Goal: Information Seeking & Learning: Understand process/instructions

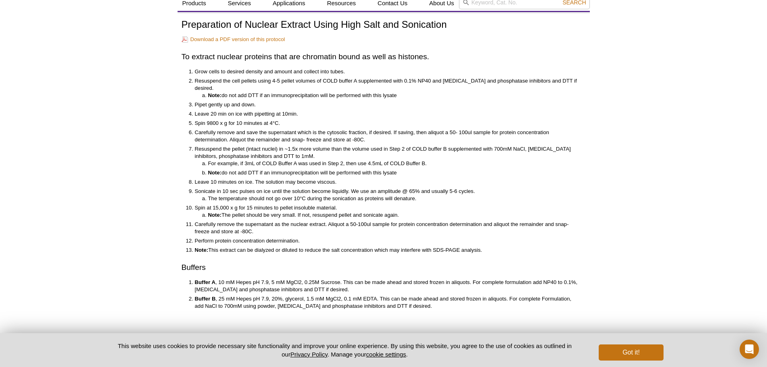
scroll to position [28, 0]
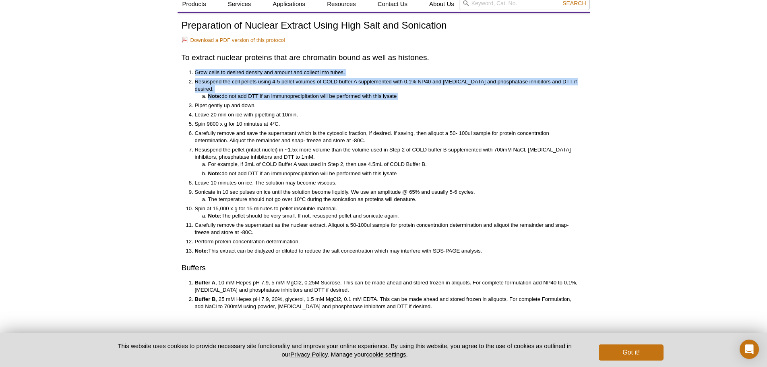
drag, startPoint x: 188, startPoint y: 72, endPoint x: 194, endPoint y: 94, distance: 23.0
click at [194, 94] on ol "Grow cells to desired density and amount and collect into tubes. Resuspend the …" at bounding box center [380, 162] width 396 height 186
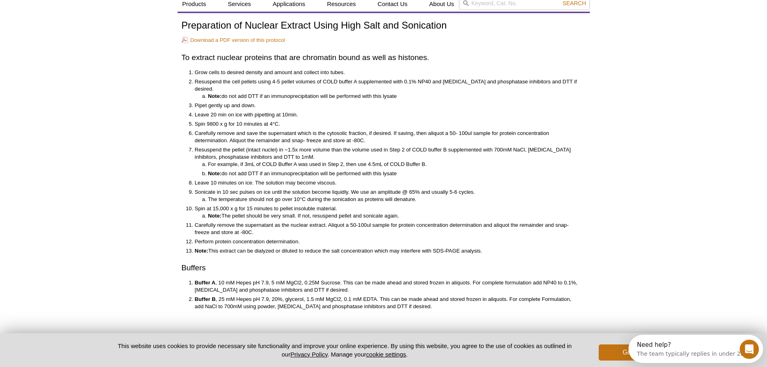
scroll to position [0, 0]
drag, startPoint x: 194, startPoint y: 97, endPoint x: 257, endPoint y: 100, distance: 62.9
click at [257, 102] on li "Pipet gently up and down." at bounding box center [386, 105] width 383 height 7
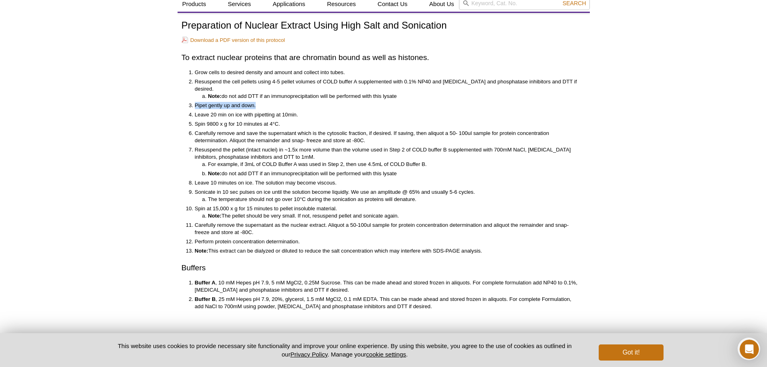
click at [257, 102] on li "Pipet gently up and down." at bounding box center [386, 105] width 383 height 7
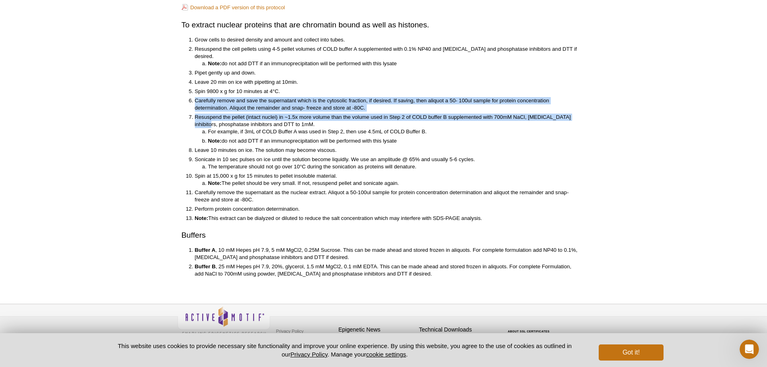
drag, startPoint x: 194, startPoint y: 91, endPoint x: 202, endPoint y: 120, distance: 29.7
click at [202, 120] on ol "Grow cells to desired density and amount and collect into tubes. Resuspend the …" at bounding box center [380, 129] width 396 height 186
click at [202, 120] on li "Resuspend the pellet (intact nuclei) in ~1.5x more volume than the volume used …" at bounding box center [386, 129] width 383 height 31
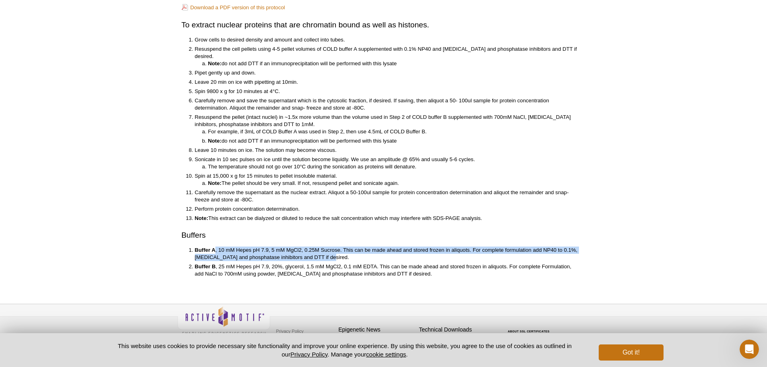
drag, startPoint x: 215, startPoint y: 243, endPoint x: 344, endPoint y: 253, distance: 129.6
click at [344, 253] on li "Buffer A , 10 mM Hepes pH 7.9, 5 mM MgCl2, 0.25M Sucrose. This can be made ahea…" at bounding box center [386, 253] width 383 height 14
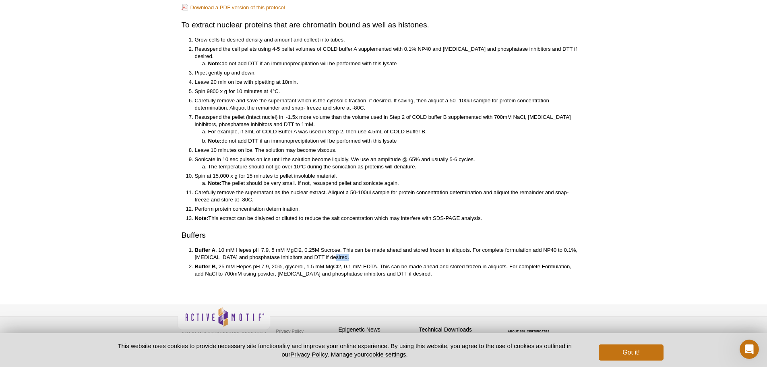
click at [344, 253] on li "Buffer A , 10 mM Hepes pH 7.9, 5 mM MgCl2, 0.25M Sucrose. This can be made ahea…" at bounding box center [386, 253] width 383 height 14
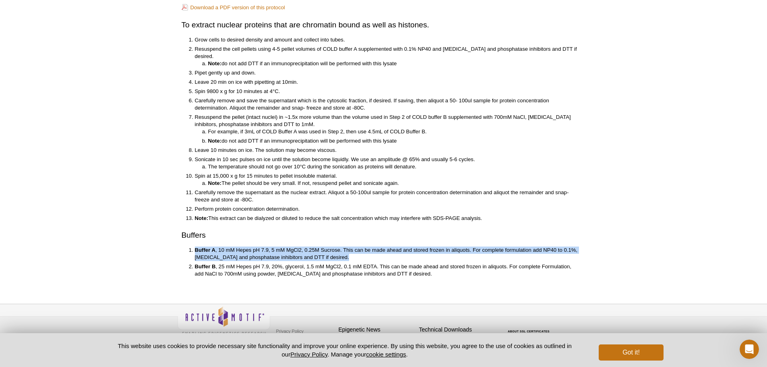
click at [344, 253] on li "Buffer A , 10 mM Hepes pH 7.9, 5 mM MgCl2, 0.25M Sucrose. This can be made ahea…" at bounding box center [386, 253] width 383 height 14
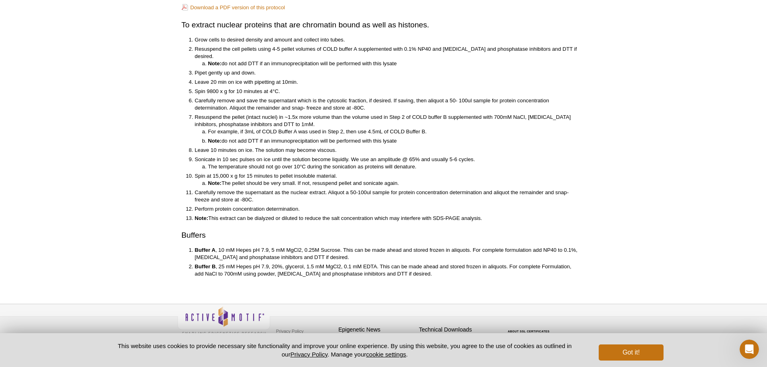
click at [344, 253] on li "Buffer A , 10 mM Hepes pH 7.9, 5 mM MgCl2, 0.25M Sucrose. This can be made ahea…" at bounding box center [386, 253] width 383 height 14
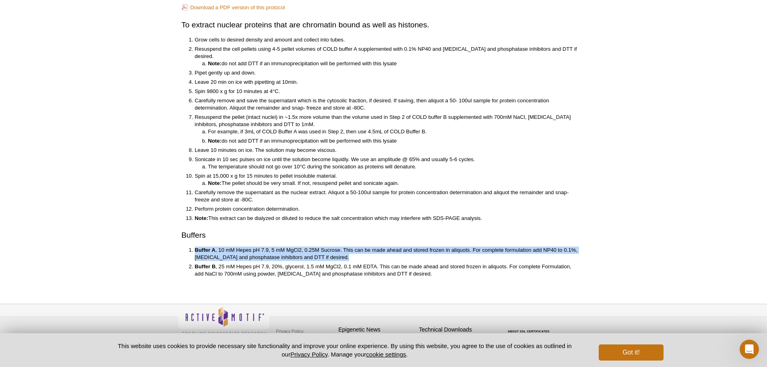
click at [344, 253] on li "Buffer A , 10 mM Hepes pH 7.9, 5 mM MgCl2, 0.25M Sucrose. This can be made ahea…" at bounding box center [386, 253] width 383 height 14
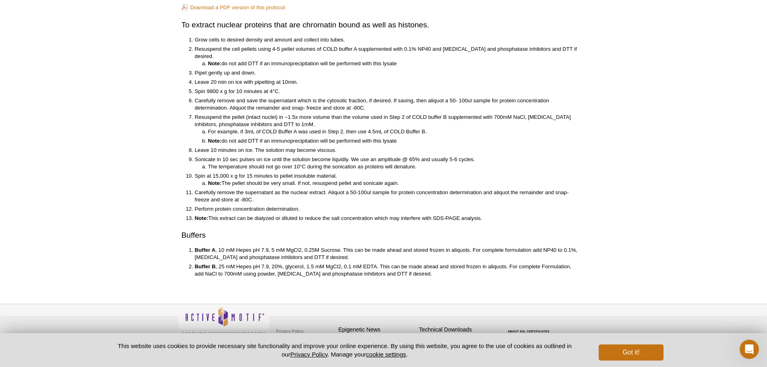
click at [272, 114] on li "Resuspend the pellet (intact nuclei) in ~1.5x more volume than the volume used …" at bounding box center [386, 129] width 383 height 31
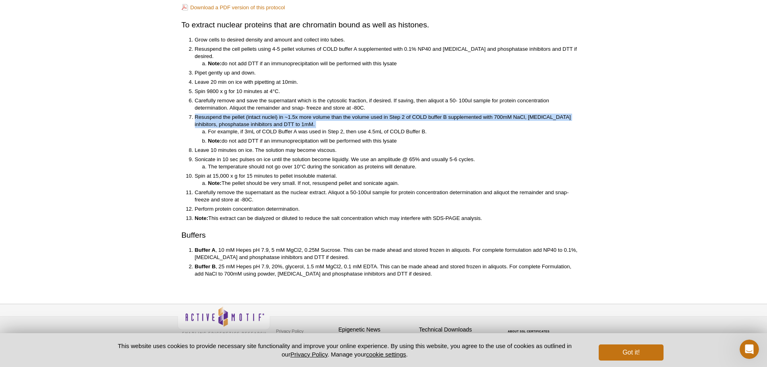
click at [272, 114] on li "Resuspend the pellet (intact nuclei) in ~1.5x more volume than the volume used …" at bounding box center [386, 129] width 383 height 31
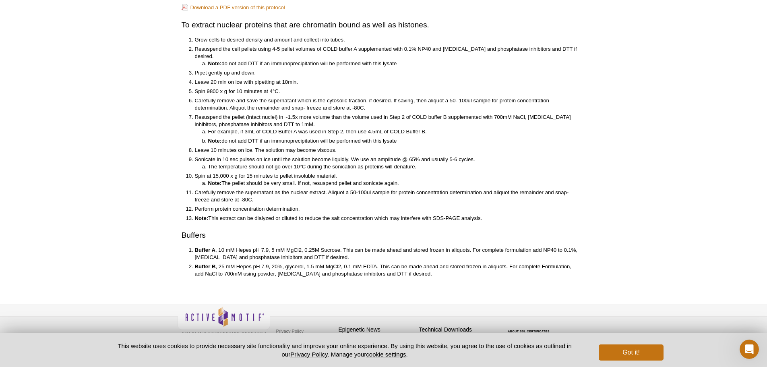
click at [275, 128] on li "For example, if 3mL of COLD Buffer A was used in Step 2, then use 4.5mL of COLD…" at bounding box center [393, 131] width 370 height 7
click at [275, 137] on li "Note: do not add DTT if an immunoprecipitation will be performed with this lysa…" at bounding box center [393, 140] width 370 height 7
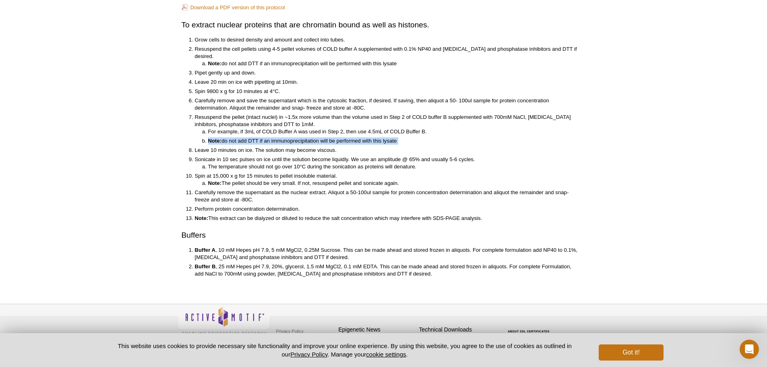
click at [275, 137] on li "Note: do not add DTT if an immunoprecipitation will be performed with this lysa…" at bounding box center [393, 140] width 370 height 7
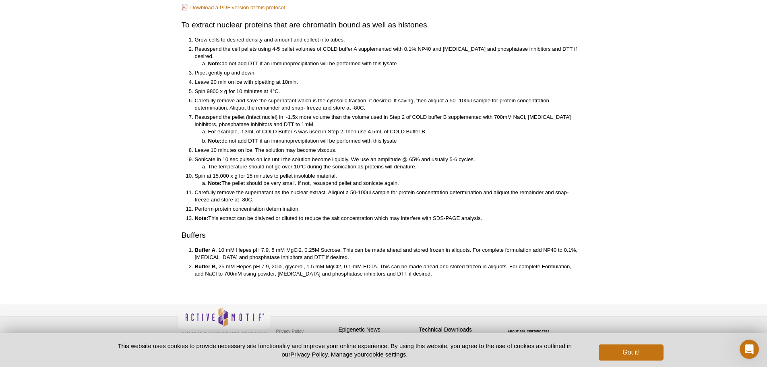
click at [273, 147] on li "Leave 10 minutes on ice. The solution may become viscous." at bounding box center [386, 150] width 383 height 7
click at [275, 156] on li "Sonicate in 10 sec pulses on ice until the solution become liquidly. We use an …" at bounding box center [386, 163] width 383 height 14
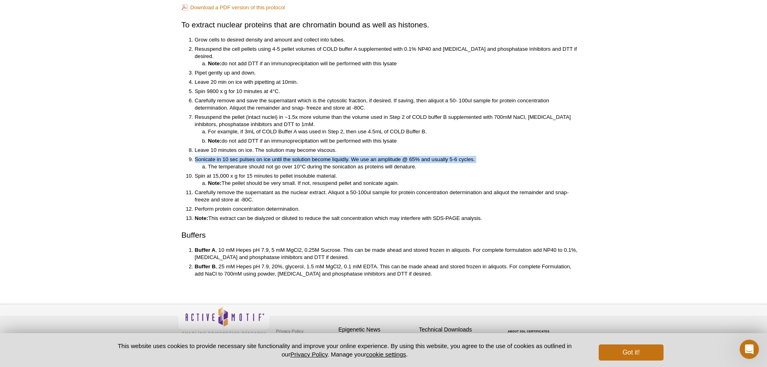
click at [275, 156] on li "Sonicate in 10 sec pulses on ice until the solution become liquidly. We use an …" at bounding box center [386, 163] width 383 height 14
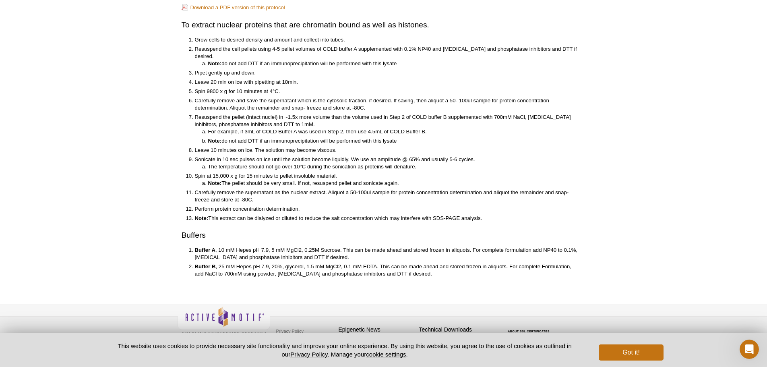
click at [275, 163] on li "The temperature should not go over 10°C during the sonication as proteins will …" at bounding box center [393, 166] width 370 height 7
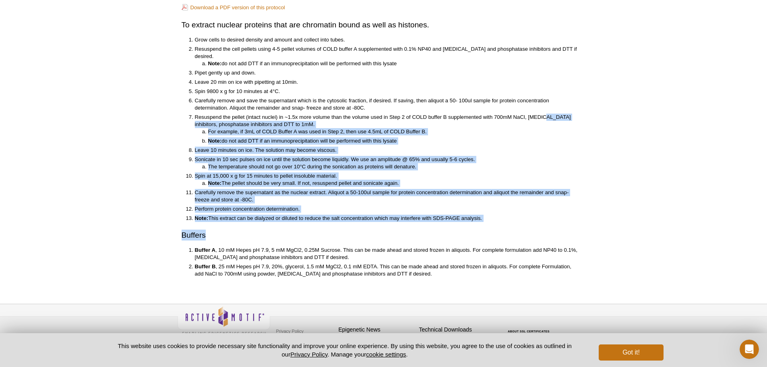
drag, startPoint x: 542, startPoint y: 109, endPoint x: 576, endPoint y: 226, distance: 121.4
click at [576, 226] on div "Preparation of Nuclear Extract Using High Salt and Sonication Download a PDF ve…" at bounding box center [384, 133] width 404 height 290
click at [576, 229] on h2 "Buffers" at bounding box center [384, 234] width 404 height 11
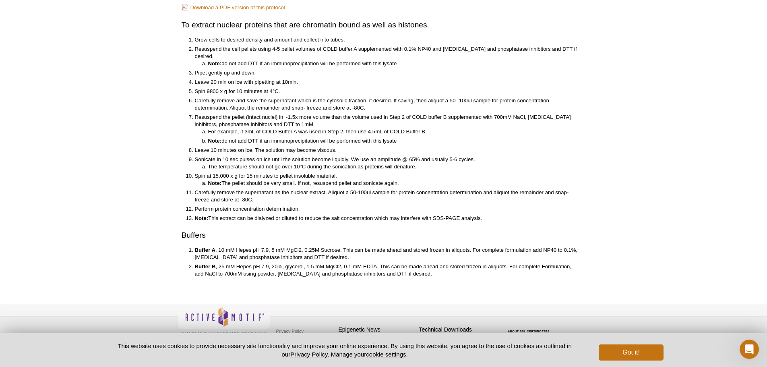
click at [575, 215] on li "Note: This extract can be dialyzed or diluted to reduce the salt concentration …" at bounding box center [386, 218] width 383 height 7
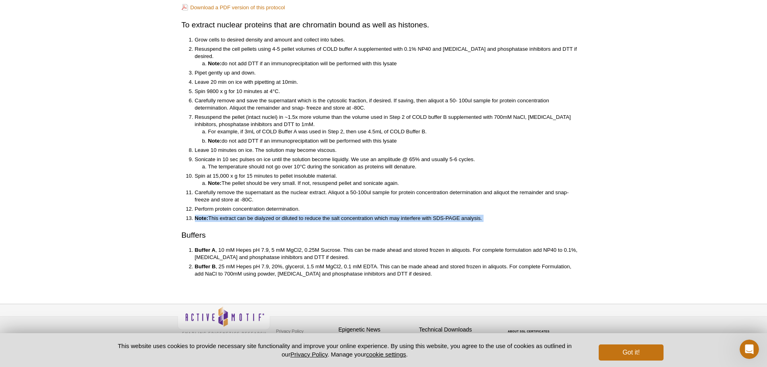
click at [575, 215] on li "Note: This extract can be dialyzed or diluted to reduce the salt concentration …" at bounding box center [386, 218] width 383 height 7
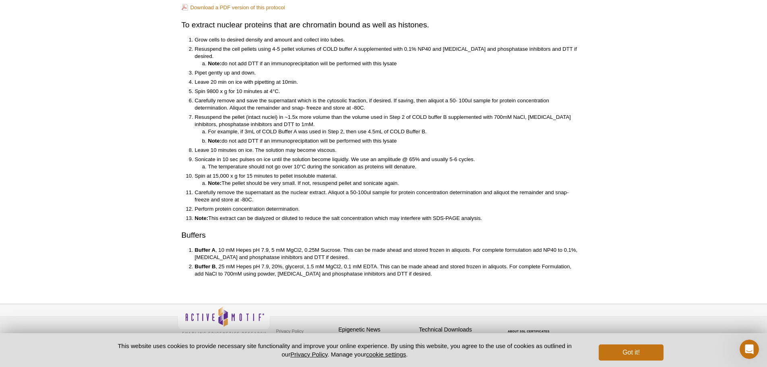
click at [546, 147] on li "Leave 10 minutes on ice. The solution may become viscous." at bounding box center [386, 150] width 383 height 7
click at [540, 163] on li "The temperature should not go over 10°C during the sonication as proteins will …" at bounding box center [393, 166] width 370 height 7
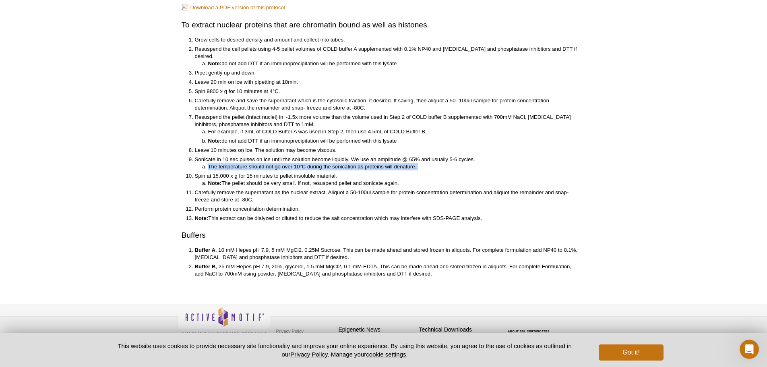
click at [540, 163] on li "The temperature should not go over 10°C during the sonication as proteins will …" at bounding box center [393, 166] width 370 height 7
click at [539, 156] on li "Sonicate in 10 sec pulses on ice until the solution become liquidly. We use an …" at bounding box center [386, 163] width 383 height 14
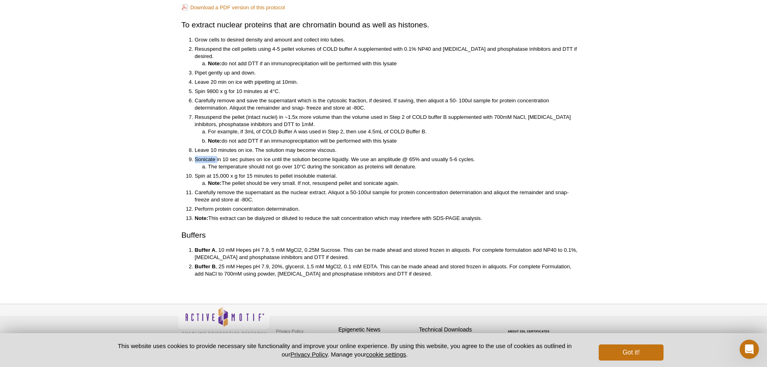
click at [539, 156] on li "Sonicate in 10 sec pulses on ice until the solution become liquidly. We use an …" at bounding box center [386, 163] width 383 height 14
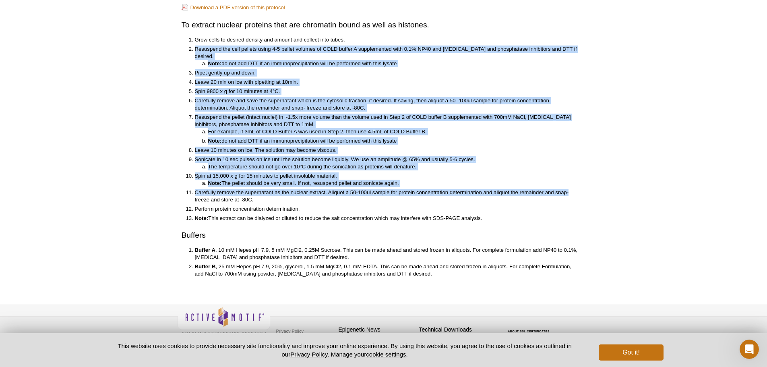
drag, startPoint x: 544, startPoint y: 36, endPoint x: 577, endPoint y: 185, distance: 152.2
click at [577, 185] on ol "Grow cells to desired density and amount and collect into tubes. Resuspend the …" at bounding box center [380, 129] width 396 height 186
click at [577, 189] on li "Carefully remove the supernatant as the nuclear extract. Aliquot a 50-100ul sam…" at bounding box center [386, 196] width 383 height 14
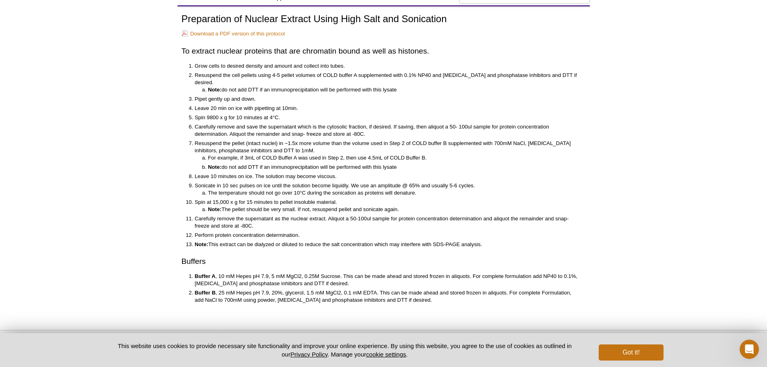
scroll to position [21, 0]
